Goal: Task Accomplishment & Management: Use online tool/utility

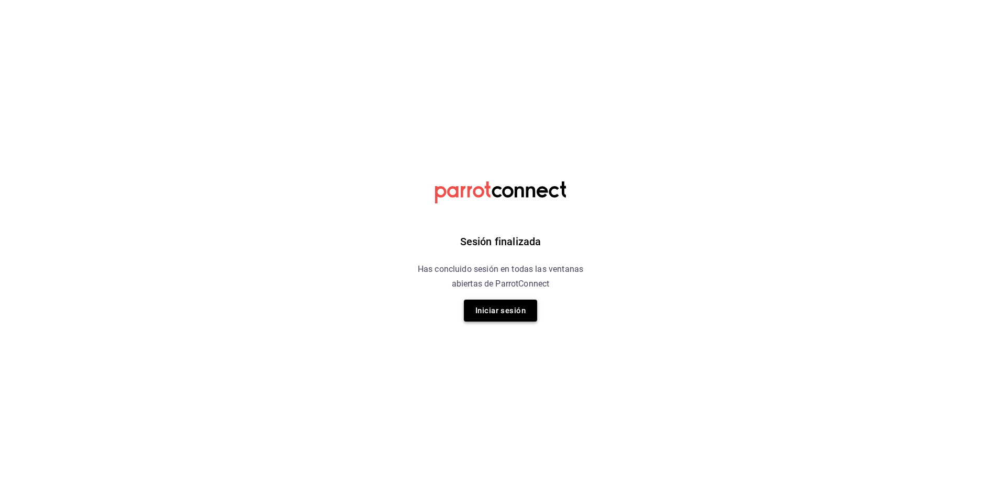
click at [494, 307] on button "Iniciar sesión" at bounding box center [500, 311] width 73 height 22
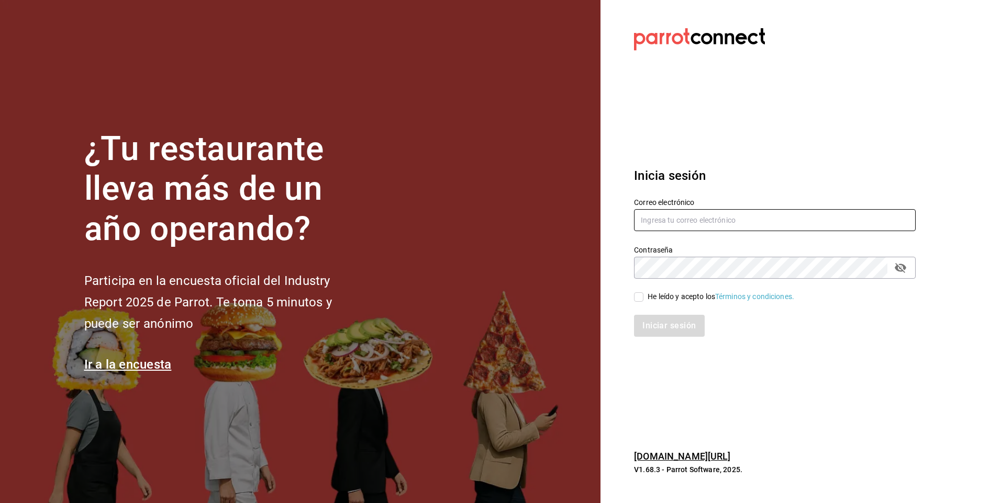
click at [657, 224] on input "text" at bounding box center [775, 220] width 282 height 22
type input "aquintero@altezza.com.mx"
click at [641, 297] on input "He leído y acepto los Términos y condiciones." at bounding box center [638, 297] width 9 height 9
checkbox input "true"
click at [661, 324] on button "Iniciar sesión" at bounding box center [669, 326] width 71 height 22
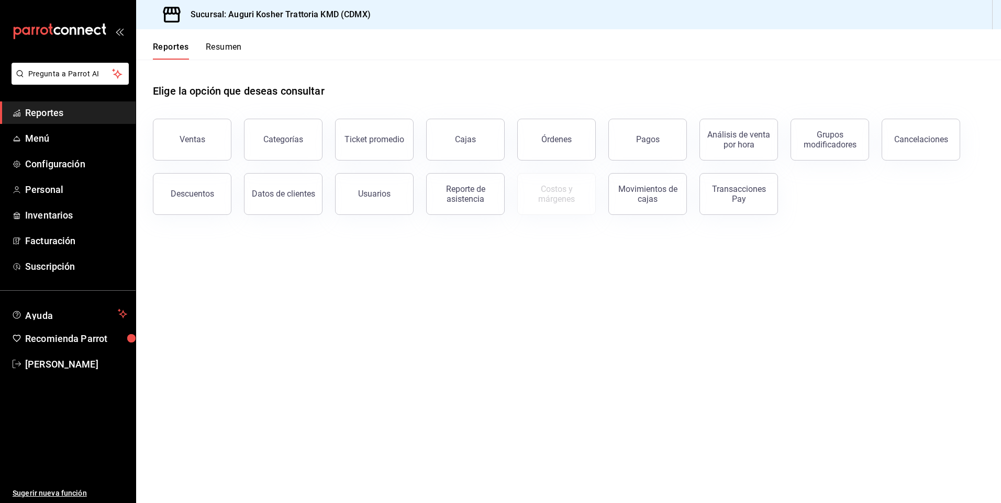
click at [655, 332] on main "Elige la opción que deseas consultar Ventas Categorías Ticket promedio Cajas Ór…" at bounding box center [568, 282] width 865 height 444
click at [558, 138] on div "Órdenes" at bounding box center [556, 140] width 30 height 10
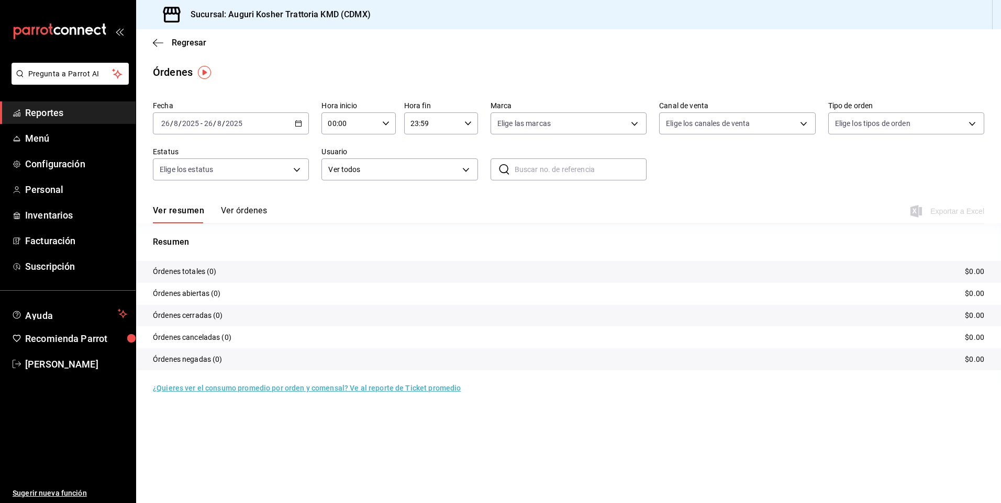
click at [203, 126] on div "[DATE] [DATE]" at bounding box center [223, 123] width 41 height 8
click at [187, 177] on span "Ayer" at bounding box center [202, 178] width 81 height 11
click at [948, 211] on span "Exportar a Excel" at bounding box center [948, 211] width 72 height 13
click at [155, 42] on icon "button" at bounding box center [158, 42] width 10 height 9
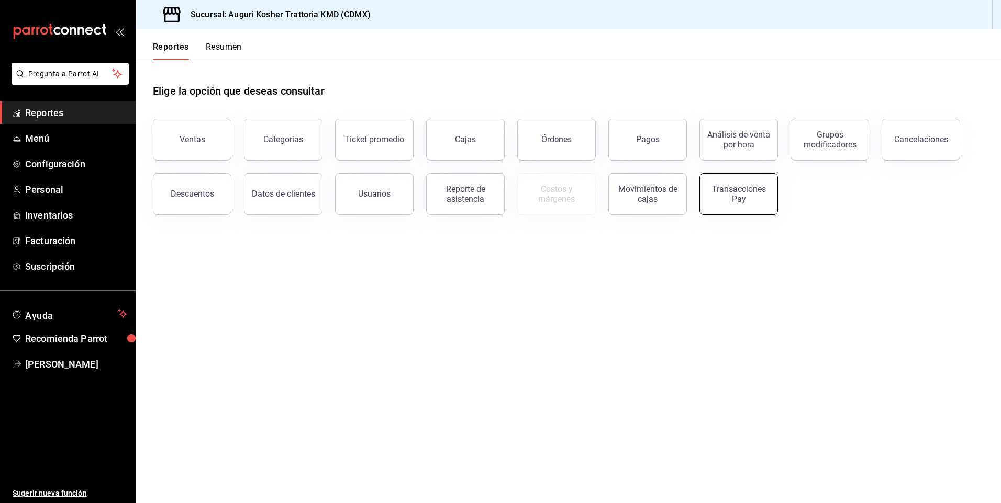
click at [733, 199] on div "Transacciones Pay" at bounding box center [738, 194] width 65 height 20
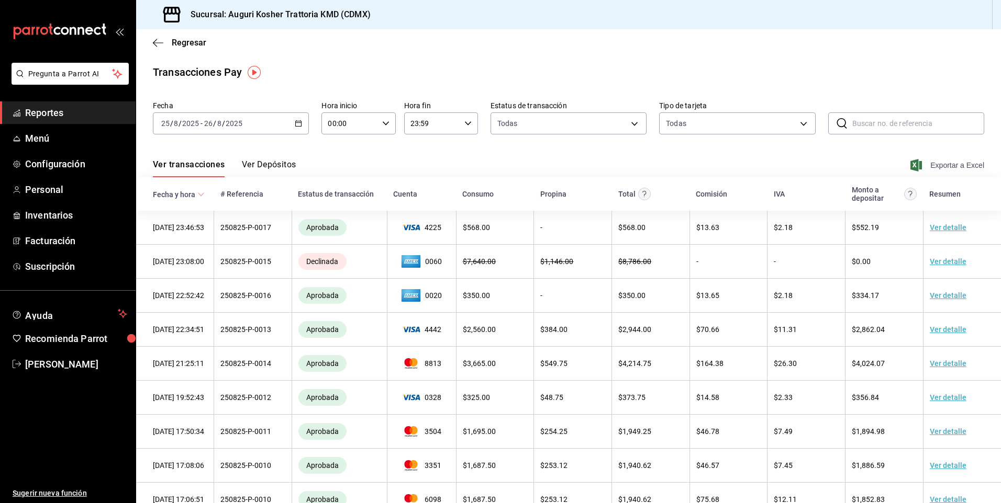
click at [948, 166] on span "Exportar a Excel" at bounding box center [948, 165] width 72 height 13
click at [268, 166] on button "Ver Depósitos" at bounding box center [269, 169] width 54 height 18
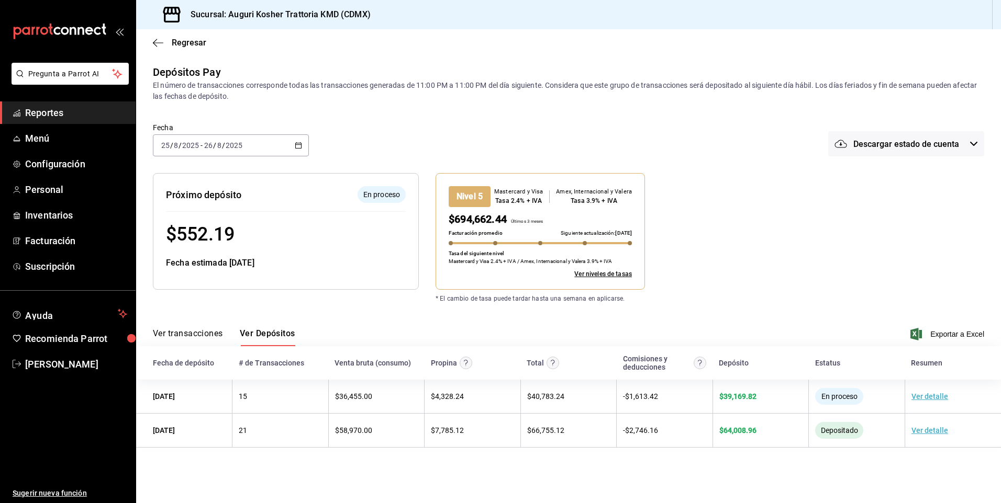
click at [734, 278] on div "* El cambio de tasa puede tardar hasta una semana en aplicarse." at bounding box center [631, 290] width 424 height 26
click at [156, 39] on icon "button" at bounding box center [158, 42] width 10 height 9
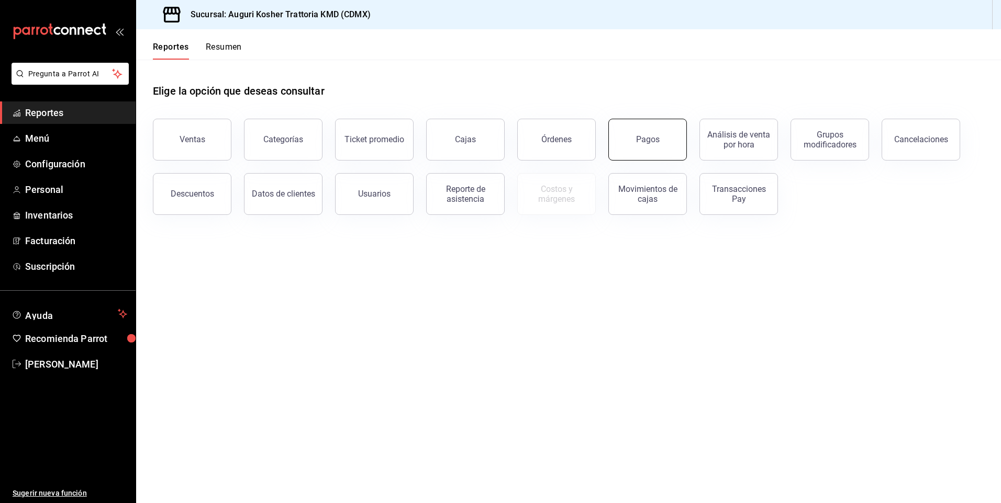
click at [632, 142] on button "Pagos" at bounding box center [647, 140] width 79 height 42
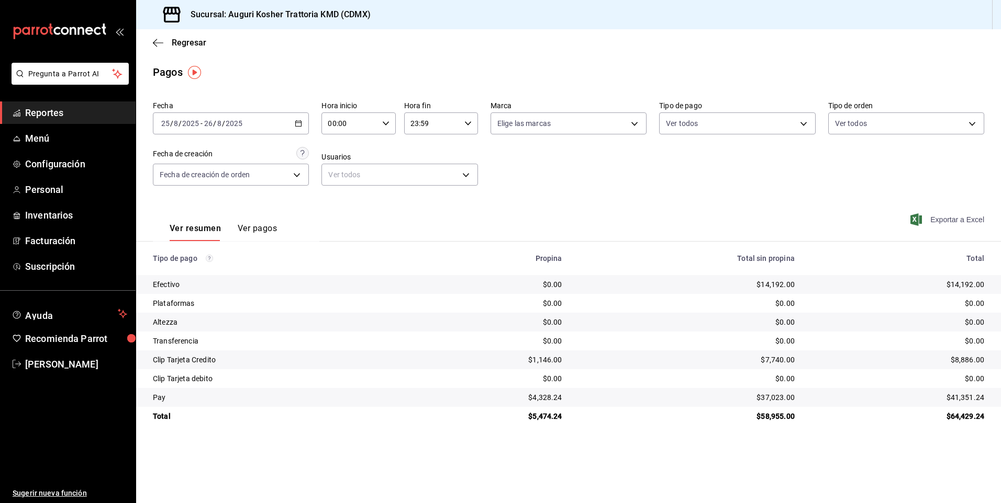
click at [954, 220] on span "Exportar a Excel" at bounding box center [948, 220] width 72 height 13
